Goal: Task Accomplishment & Management: Manage account settings

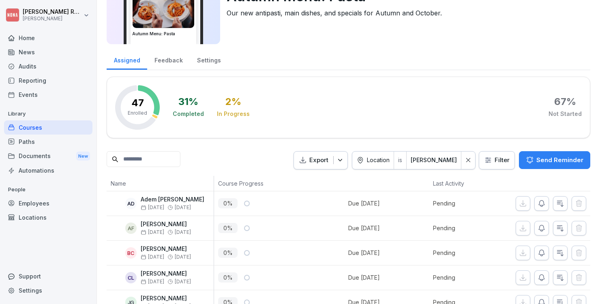
scroll to position [55, 0]
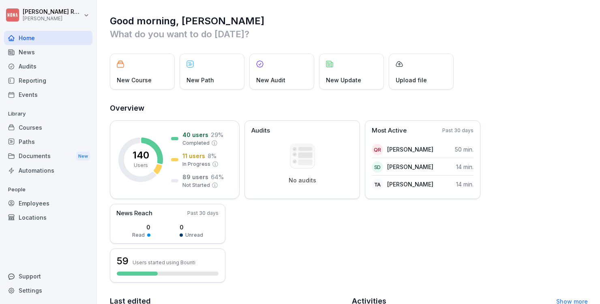
click at [36, 203] on div "Employees" at bounding box center [48, 203] width 88 height 14
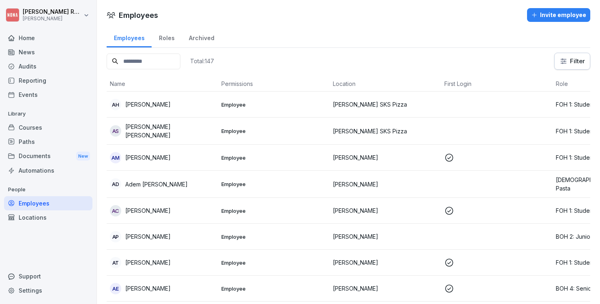
click at [180, 60] on input at bounding box center [144, 62] width 74 height 16
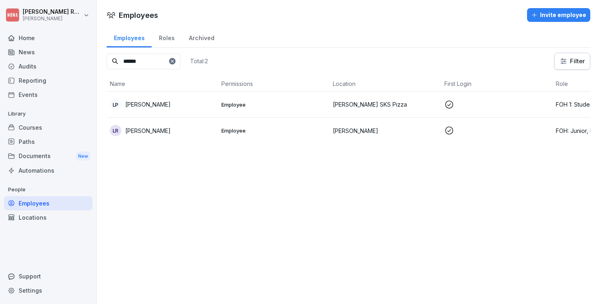
type input "******"
click at [161, 133] on div "LR Louise Rents" at bounding box center [162, 130] width 105 height 11
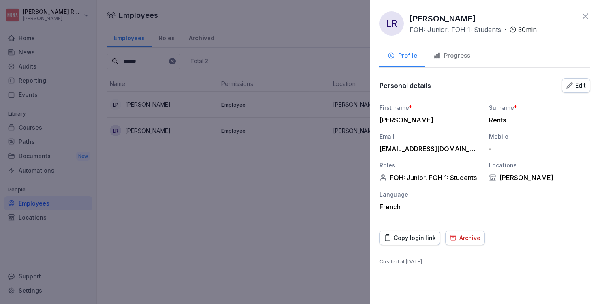
click at [581, 88] on div "Edit" at bounding box center [575, 85] width 19 height 9
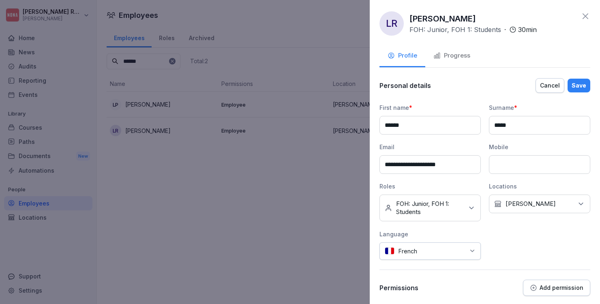
click at [449, 209] on p "FOH: Junior, FOH 1: Students" at bounding box center [429, 208] width 67 height 16
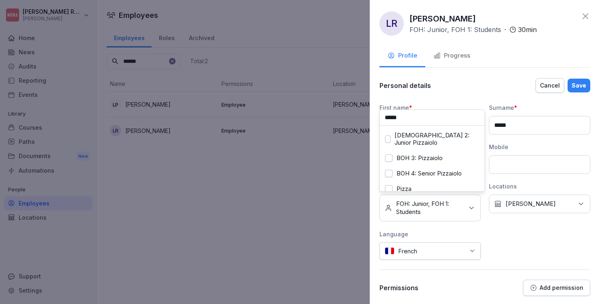
click at [426, 181] on div "Pizza" at bounding box center [432, 188] width 101 height 15
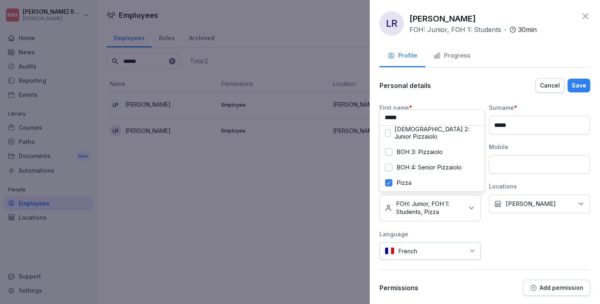
drag, startPoint x: 409, startPoint y: 120, endPoint x: 371, endPoint y: 120, distance: 38.5
click at [371, 120] on div "**********" at bounding box center [485, 152] width 230 height 304
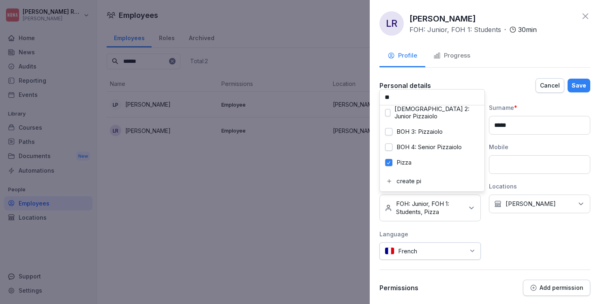
type input "*"
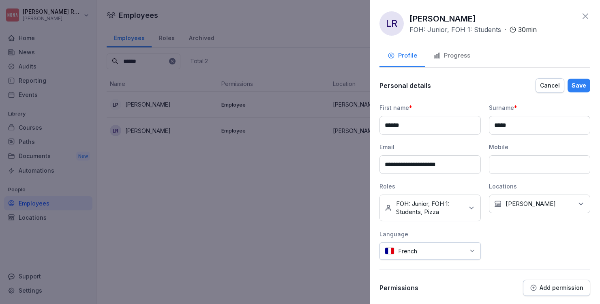
click at [544, 231] on div "**********" at bounding box center [484, 181] width 211 height 156
click at [532, 201] on p "NONA Gelato" at bounding box center [531, 204] width 50 height 8
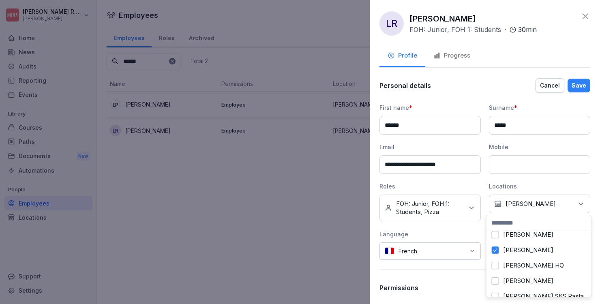
scroll to position [30, 0]
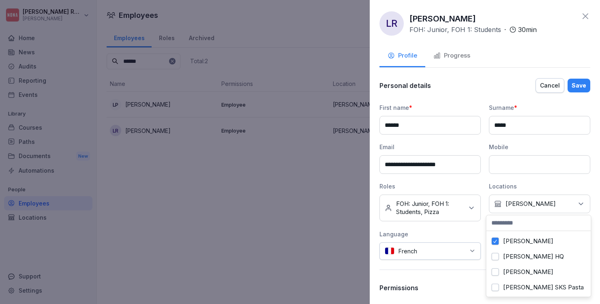
click at [536, 273] on label "NONA Merode" at bounding box center [528, 271] width 50 height 7
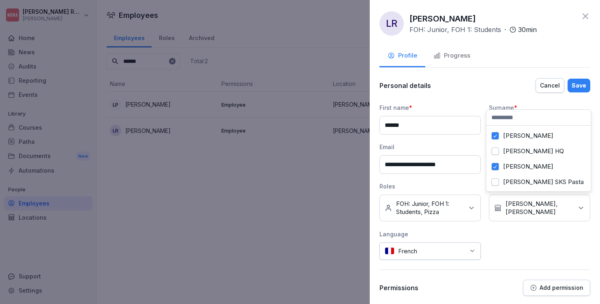
click at [573, 86] on div "Save" at bounding box center [579, 85] width 15 height 9
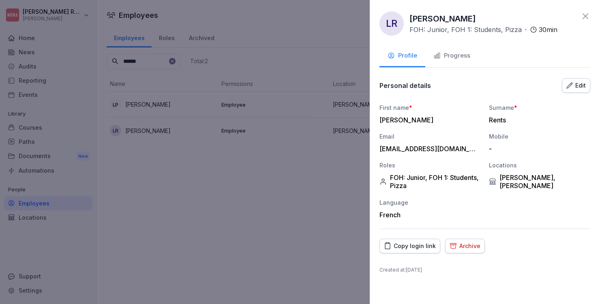
click at [586, 16] on icon at bounding box center [586, 16] width 6 height 6
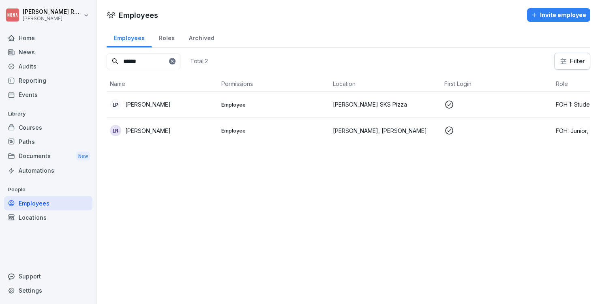
click at [46, 130] on div "Courses" at bounding box center [48, 127] width 88 height 14
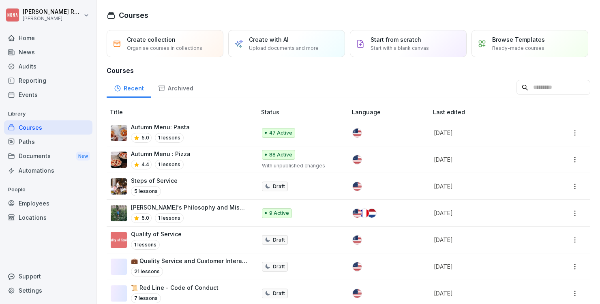
click at [548, 95] on input at bounding box center [553, 87] width 74 height 15
click at [184, 158] on p "Autumn Menu : Pizza" at bounding box center [161, 154] width 60 height 9
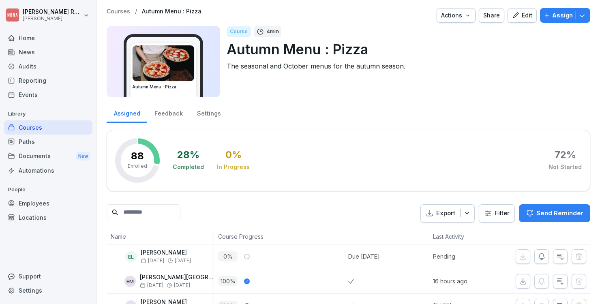
scroll to position [53, 0]
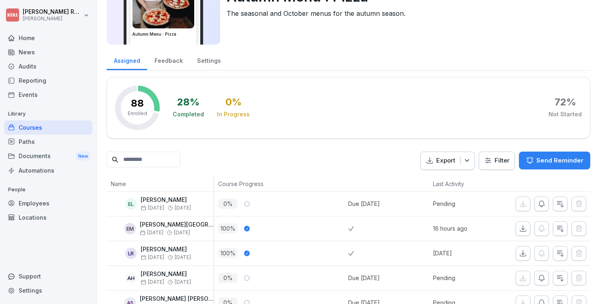
click at [549, 159] on p "Send Reminder" at bounding box center [559, 160] width 47 height 9
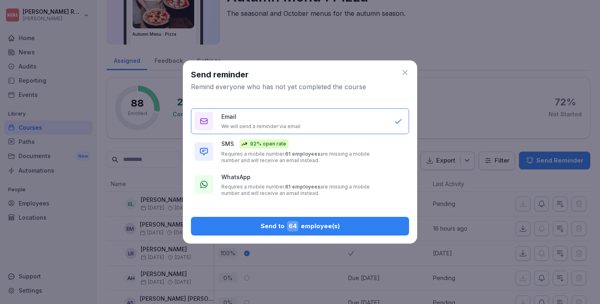
click at [403, 73] on icon at bounding box center [405, 73] width 8 height 8
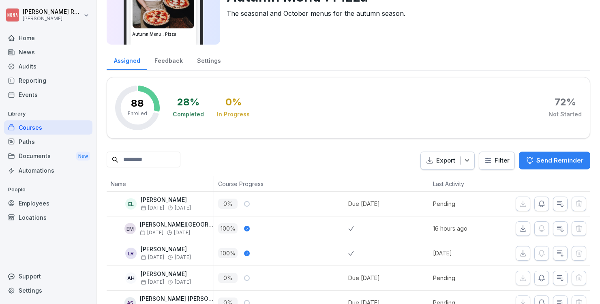
scroll to position [0, 0]
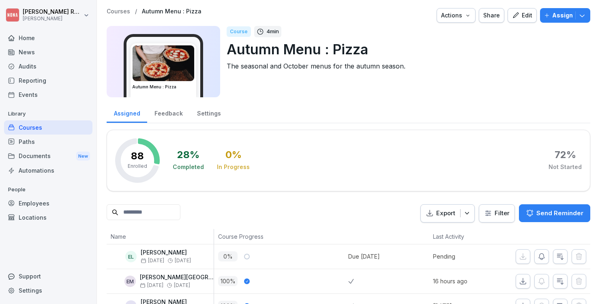
click at [552, 19] on p "Assign" at bounding box center [562, 15] width 21 height 9
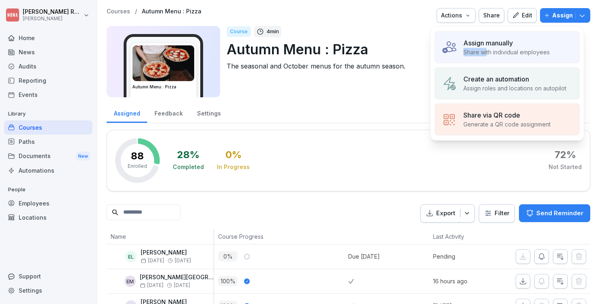
click at [487, 48] on div "Assign manually Share with individual employees" at bounding box center [506, 47] width 86 height 18
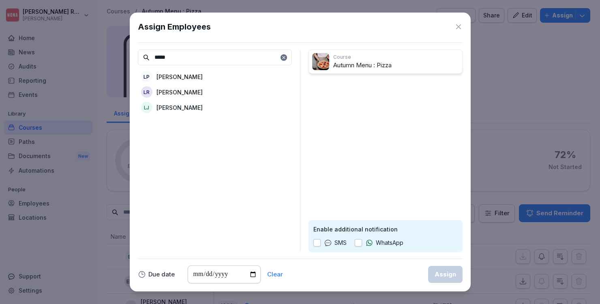
type input "*****"
click at [174, 92] on p "Louise Rents" at bounding box center [179, 92] width 46 height 9
drag, startPoint x: 358, startPoint y: 244, endPoint x: 365, endPoint y: 248, distance: 8.5
click at [358, 244] on button "button" at bounding box center [358, 242] width 7 height 7
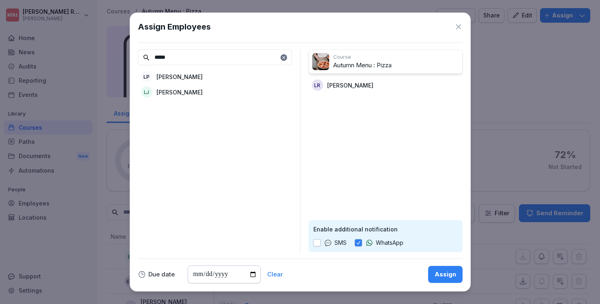
click at [226, 274] on input "date" at bounding box center [224, 275] width 73 height 18
click at [267, 273] on div "Clear" at bounding box center [275, 275] width 16 height 6
click at [275, 274] on div "Clear" at bounding box center [275, 275] width 16 height 6
click at [201, 275] on input "date" at bounding box center [224, 275] width 73 height 18
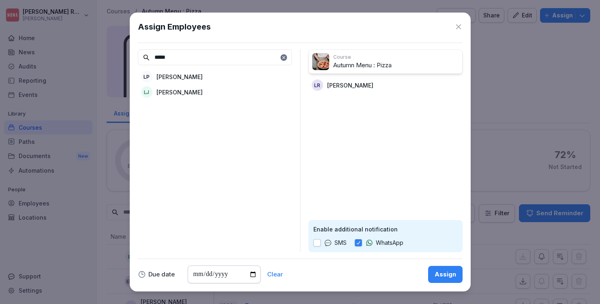
click at [300, 276] on div "Due date Clear Assign" at bounding box center [300, 275] width 325 height 18
click at [453, 278] on div "Assign" at bounding box center [445, 274] width 21 height 9
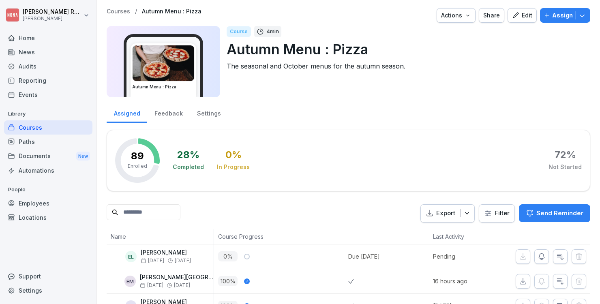
click at [64, 131] on div "Courses" at bounding box center [48, 127] width 88 height 14
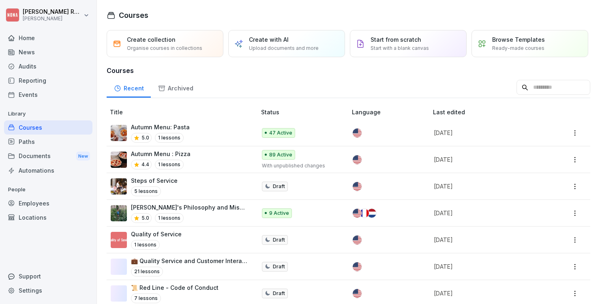
click at [229, 143] on div "Autumn Menu: Pasta 5.0 1 lessons" at bounding box center [179, 133] width 137 height 20
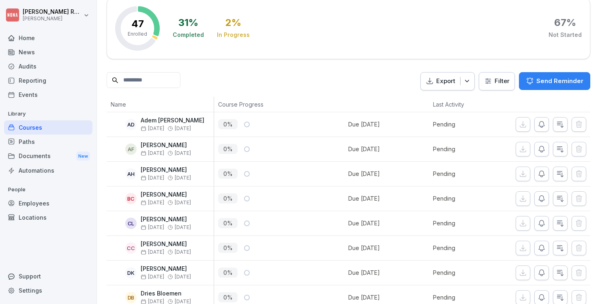
scroll to position [166, 0]
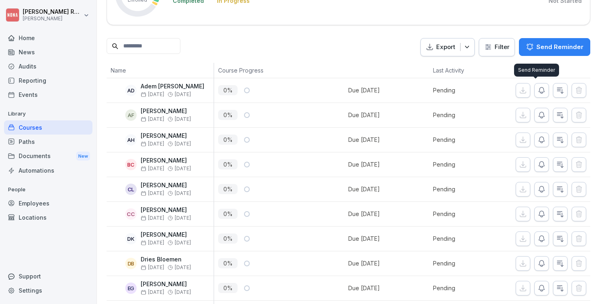
click at [538, 94] on icon "button" at bounding box center [542, 90] width 8 height 8
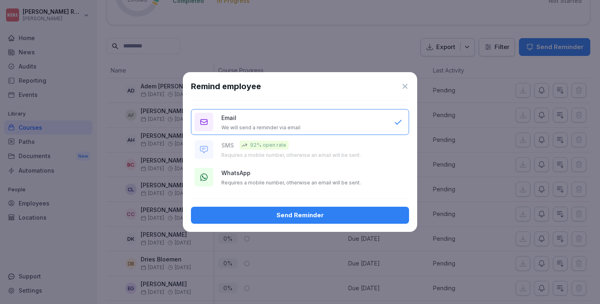
click at [406, 87] on icon at bounding box center [405, 86] width 5 height 5
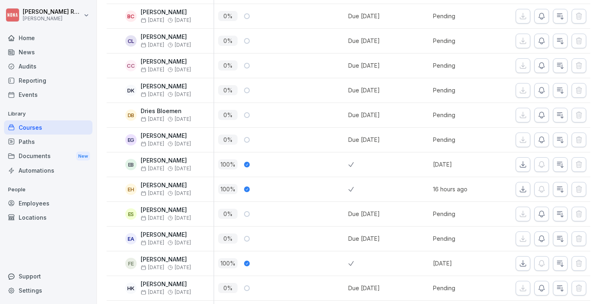
scroll to position [0, 0]
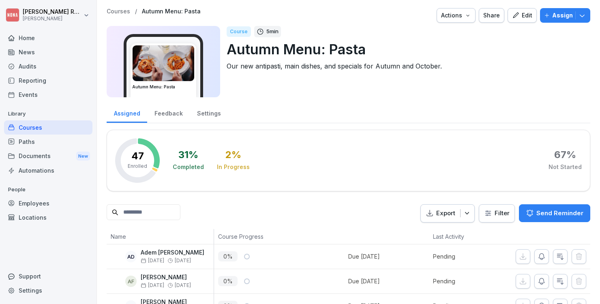
click at [172, 121] on div "Feedback" at bounding box center [168, 112] width 43 height 21
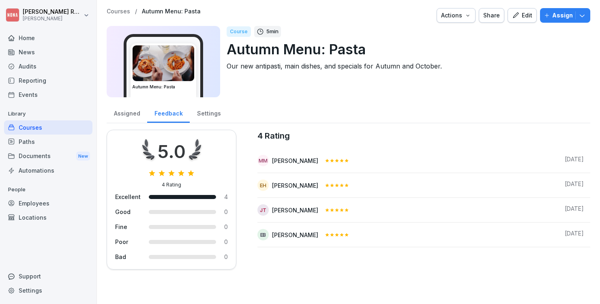
click at [121, 110] on div "Assigned" at bounding box center [127, 112] width 41 height 21
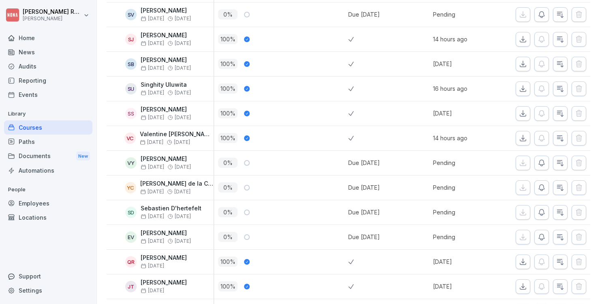
scroll to position [1123, 0]
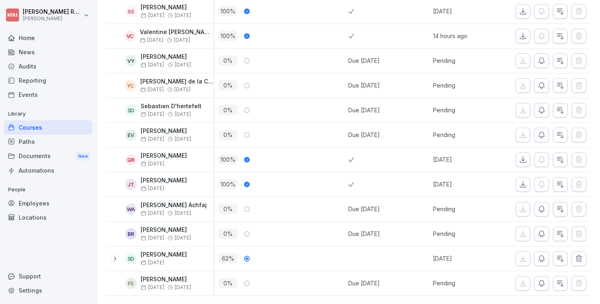
click at [249, 277] on div "0 %" at bounding box center [281, 283] width 134 height 24
click at [163, 235] on span "[DATE]" at bounding box center [153, 238] width 24 height 6
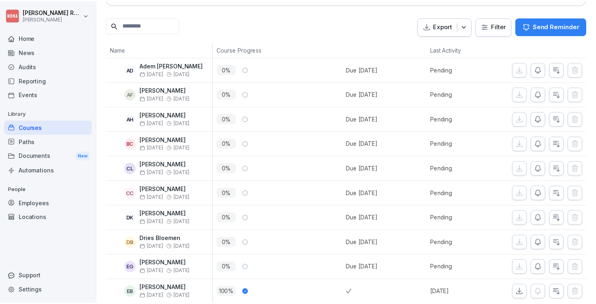
scroll to position [0, 0]
